Goal: Task Accomplishment & Management: Manage account settings

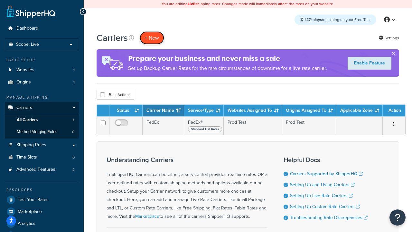
click at [152, 38] on button "+ New" at bounding box center [152, 37] width 24 height 13
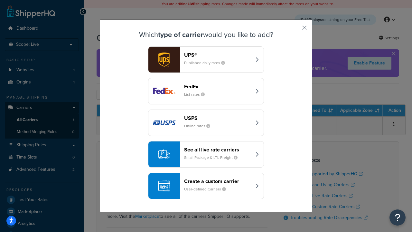
click at [206, 91] on div "FedEx List rates" at bounding box center [217, 90] width 67 height 15
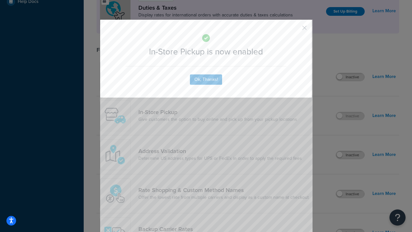
scroll to position [221, 0]
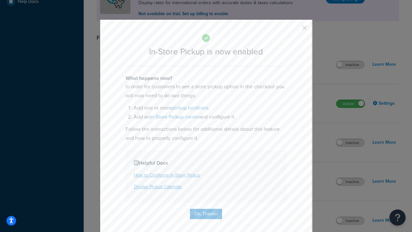
click at [295, 30] on button "button" at bounding box center [295, 30] width 2 height 2
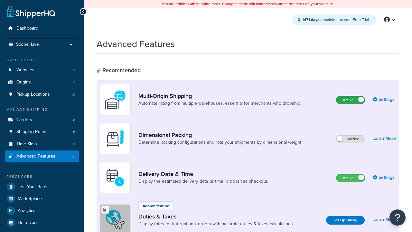
click at [350, 100] on label "Active" at bounding box center [350, 100] width 28 height 8
click at [350, 177] on label "Active" at bounding box center [350, 178] width 28 height 8
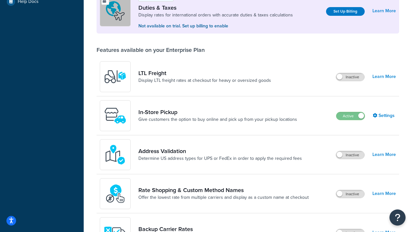
scroll to position [196, 0]
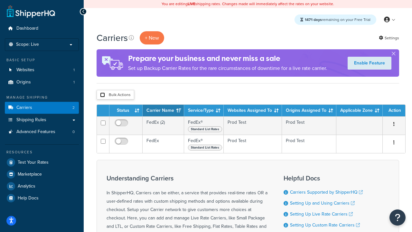
click at [102, 95] on input "checkbox" at bounding box center [102, 94] width 5 height 5
checkbox input "true"
click at [0, 0] on button "Delete" at bounding box center [0, 0] width 0 height 0
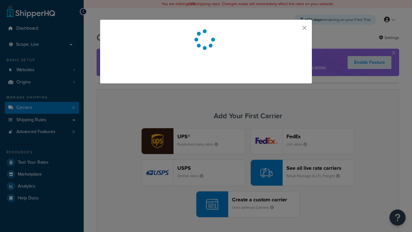
scroll to position [57, 0]
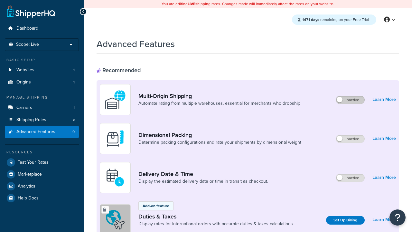
click at [350, 100] on label "Inactive" at bounding box center [350, 100] width 28 height 8
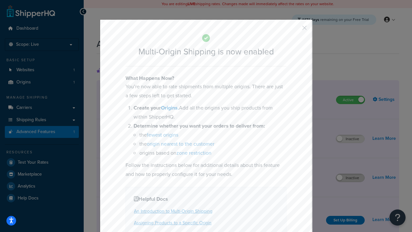
click at [295, 30] on button "button" at bounding box center [295, 30] width 2 height 2
click at [350, 177] on label "Inactive" at bounding box center [350, 178] width 28 height 8
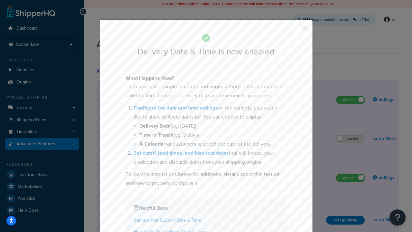
click at [295, 30] on button "button" at bounding box center [295, 30] width 2 height 2
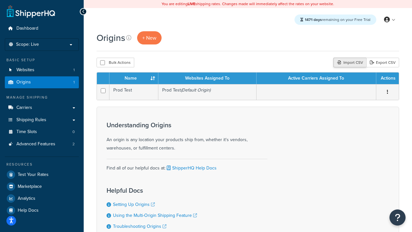
click at [349, 63] on div "Import CSV" at bounding box center [349, 63] width 33 height 10
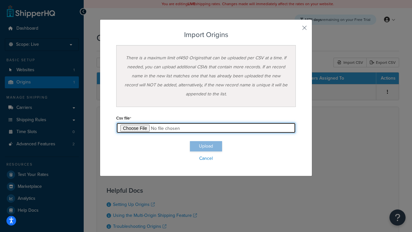
click at [206, 128] on input "file" at bounding box center [205, 127] width 179 height 11
type input "C:\fakepath\importOriginsSuccess.csv"
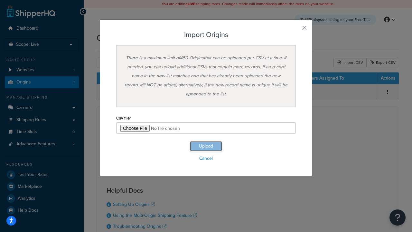
click at [206, 146] on button "Upload" at bounding box center [206, 146] width 32 height 10
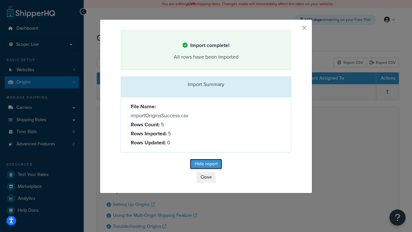
click at [206, 165] on button "Hide report" at bounding box center [206, 164] width 32 height 10
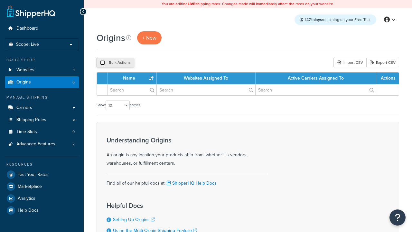
click at [102, 63] on input "checkbox" at bounding box center [102, 62] width 5 height 5
checkbox input "true"
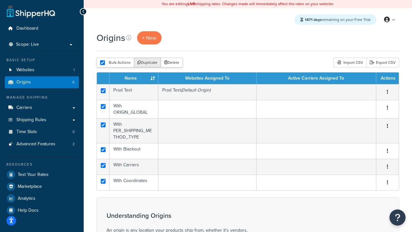
click at [148, 63] on button "Duplicate" at bounding box center [147, 63] width 27 height 10
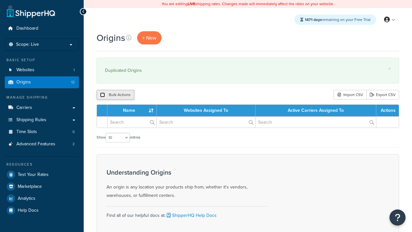
click at [102, 95] on input "checkbox" at bounding box center [102, 94] width 5 height 5
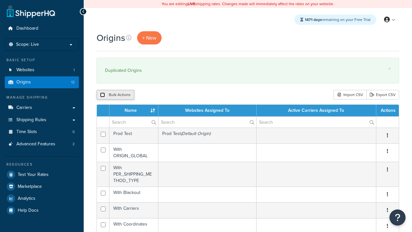
click at [102, 95] on input "checkbox" at bounding box center [102, 94] width 5 height 5
checkbox input "true"
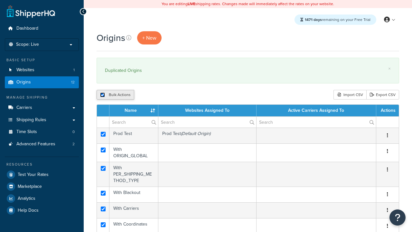
checkbox input "true"
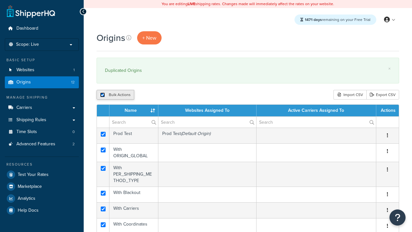
checkbox input "true"
click at [173, 95] on button "Delete" at bounding box center [171, 95] width 22 height 10
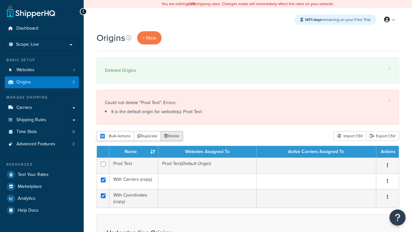
click at [173, 136] on button "Delete" at bounding box center [171, 136] width 22 height 10
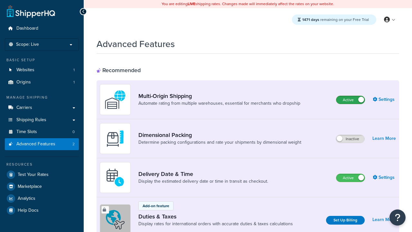
click at [350, 100] on label "Active" at bounding box center [350, 100] width 28 height 8
click at [350, 177] on label "Active" at bounding box center [350, 178] width 28 height 8
